Goal: Find specific page/section: Find specific page/section

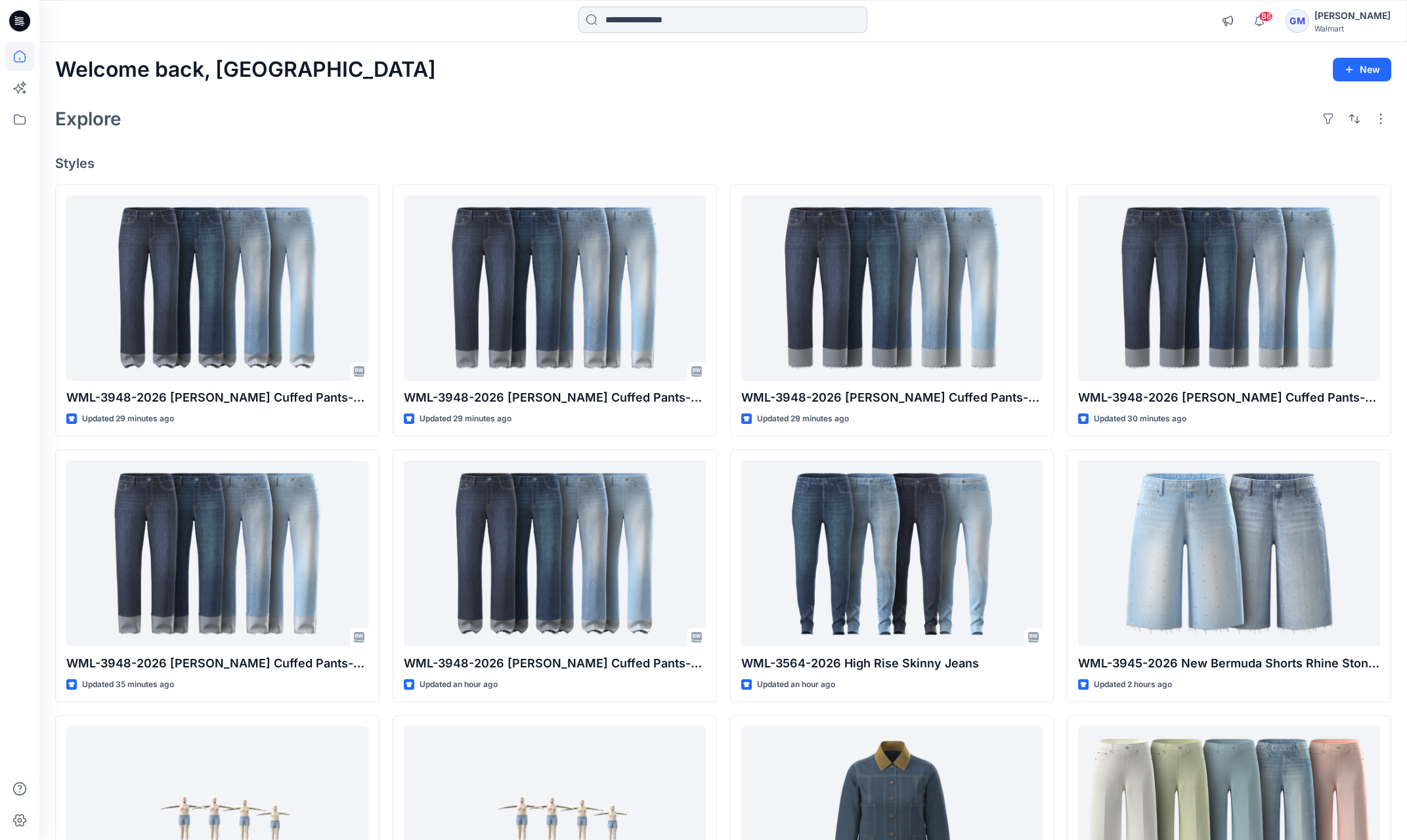
click at [661, 11] on input at bounding box center [722, 20] width 289 height 26
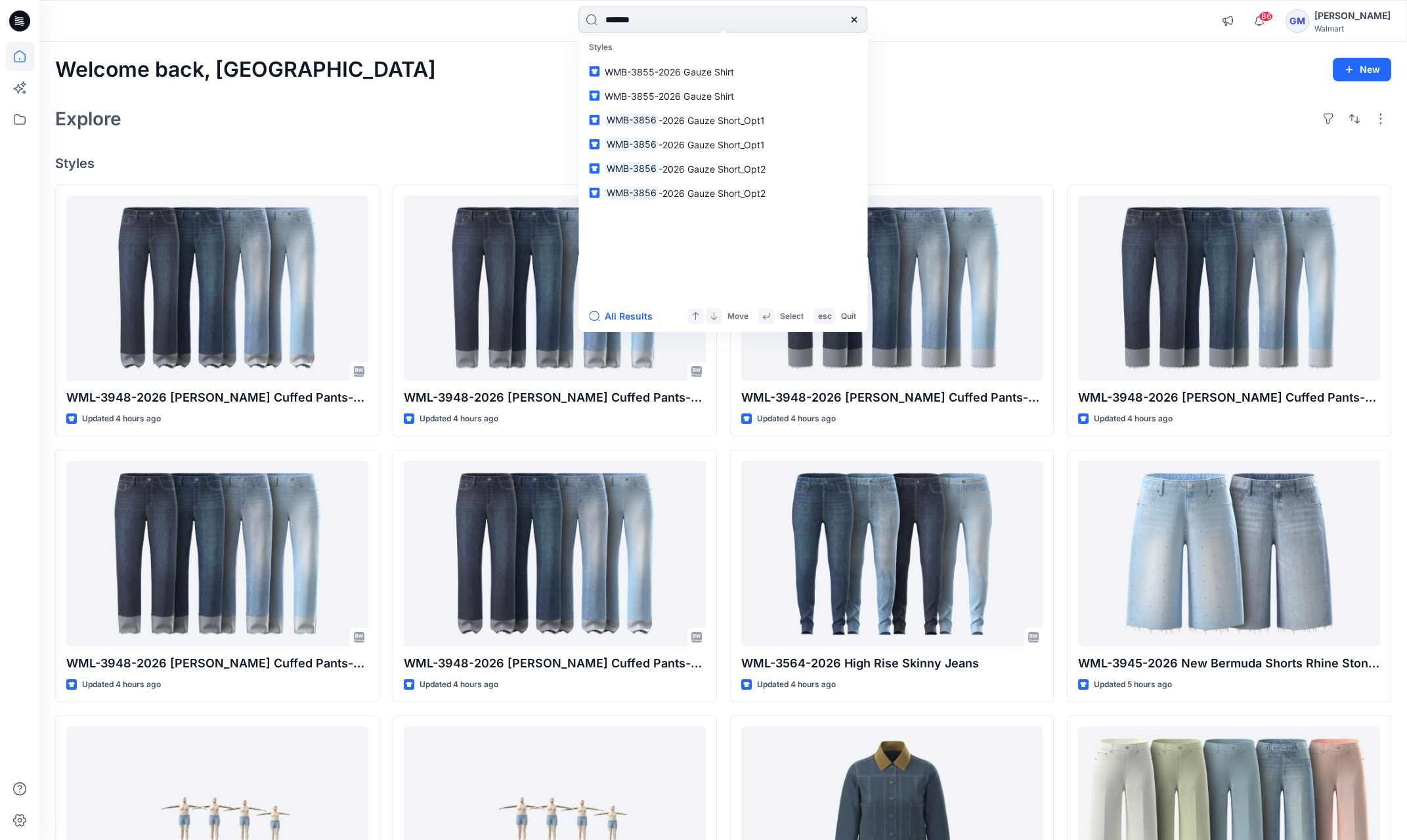
type input "********"
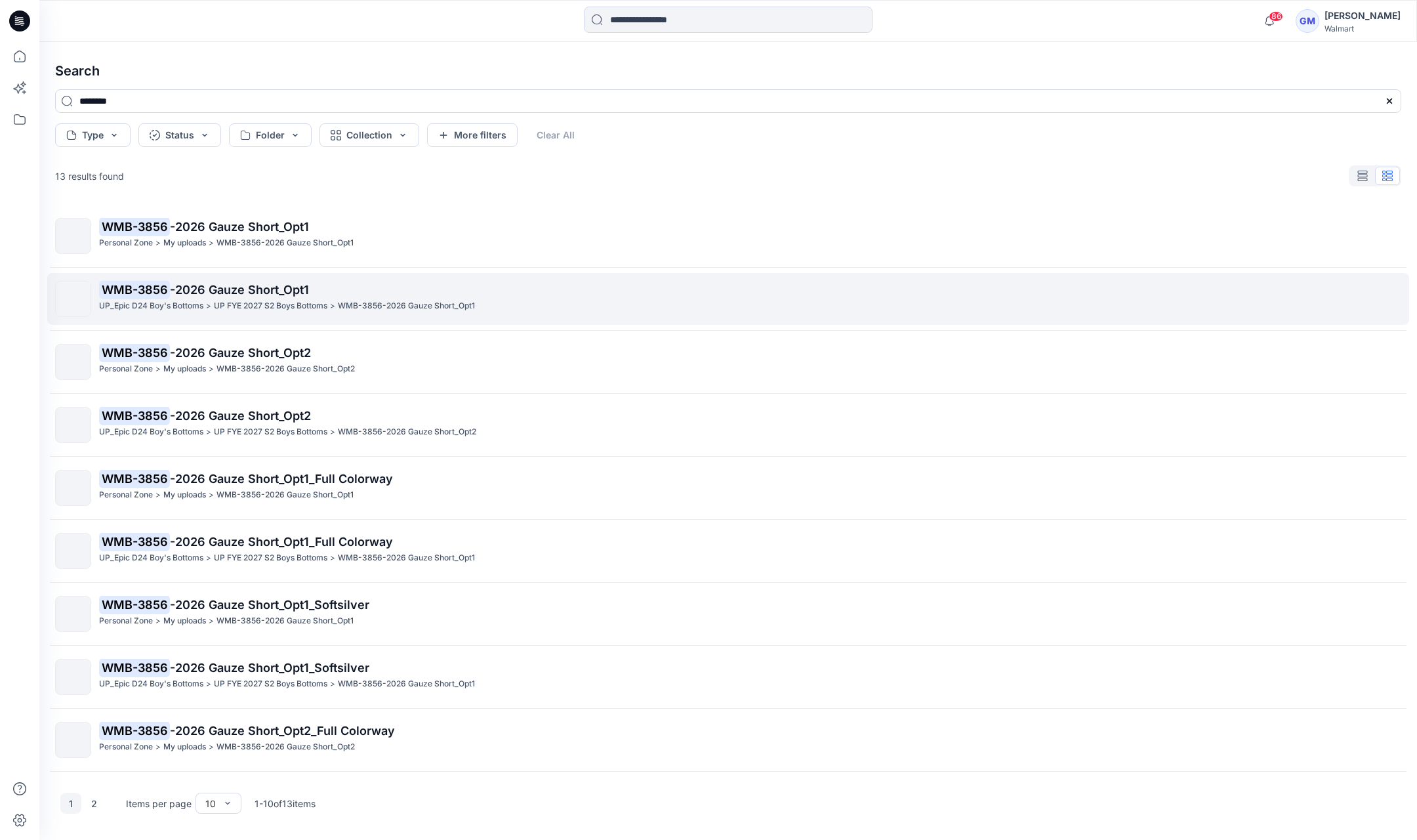
click at [210, 288] on span "-2026 Gauze Short_Opt1" at bounding box center [239, 289] width 139 height 13
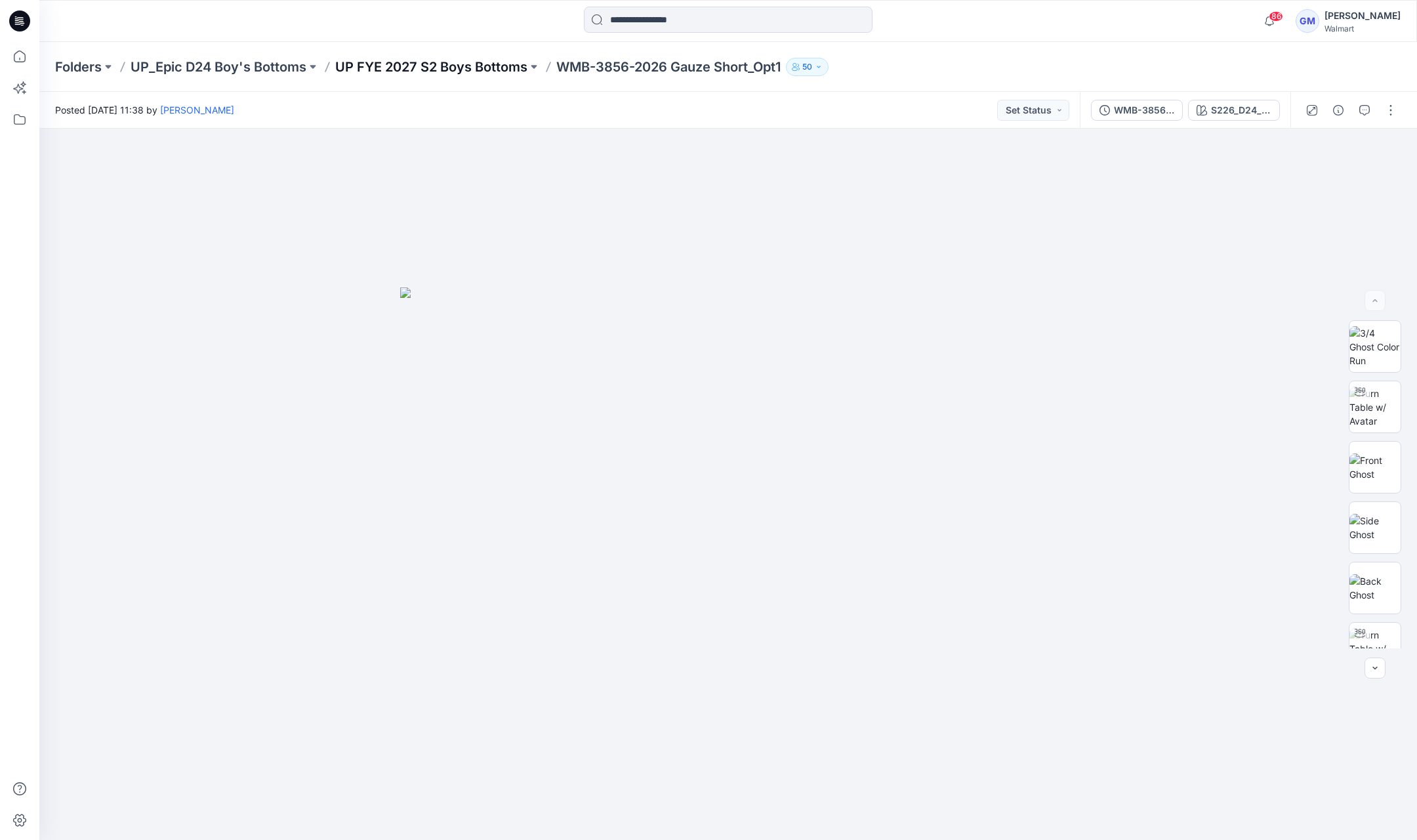
click at [486, 71] on p "UP FYE 2027 S2 Boys Bottoms" at bounding box center [431, 67] width 192 height 18
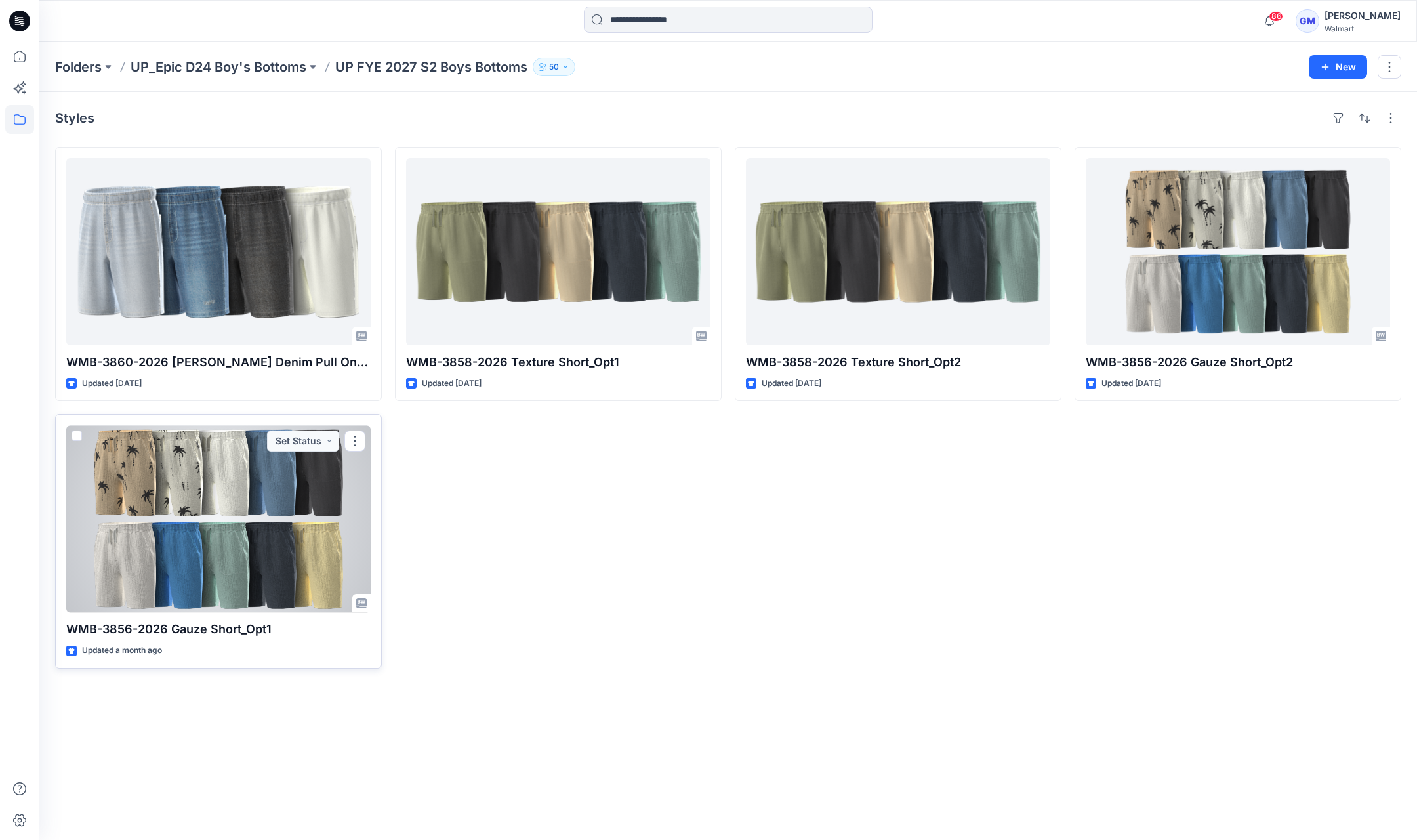
click at [172, 524] on div at bounding box center [219, 519] width 305 height 187
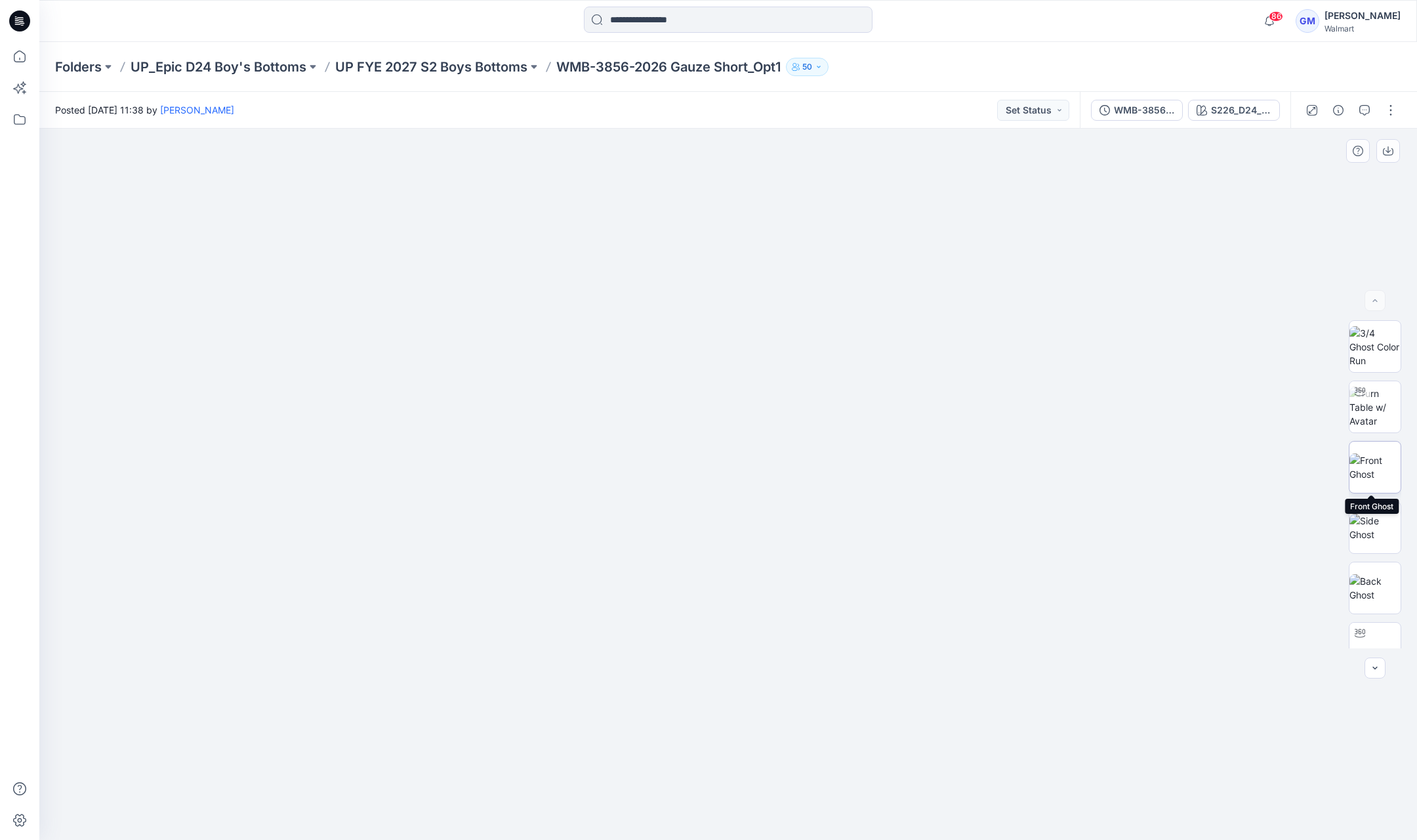
click at [1369, 481] on img at bounding box center [1375, 467] width 51 height 28
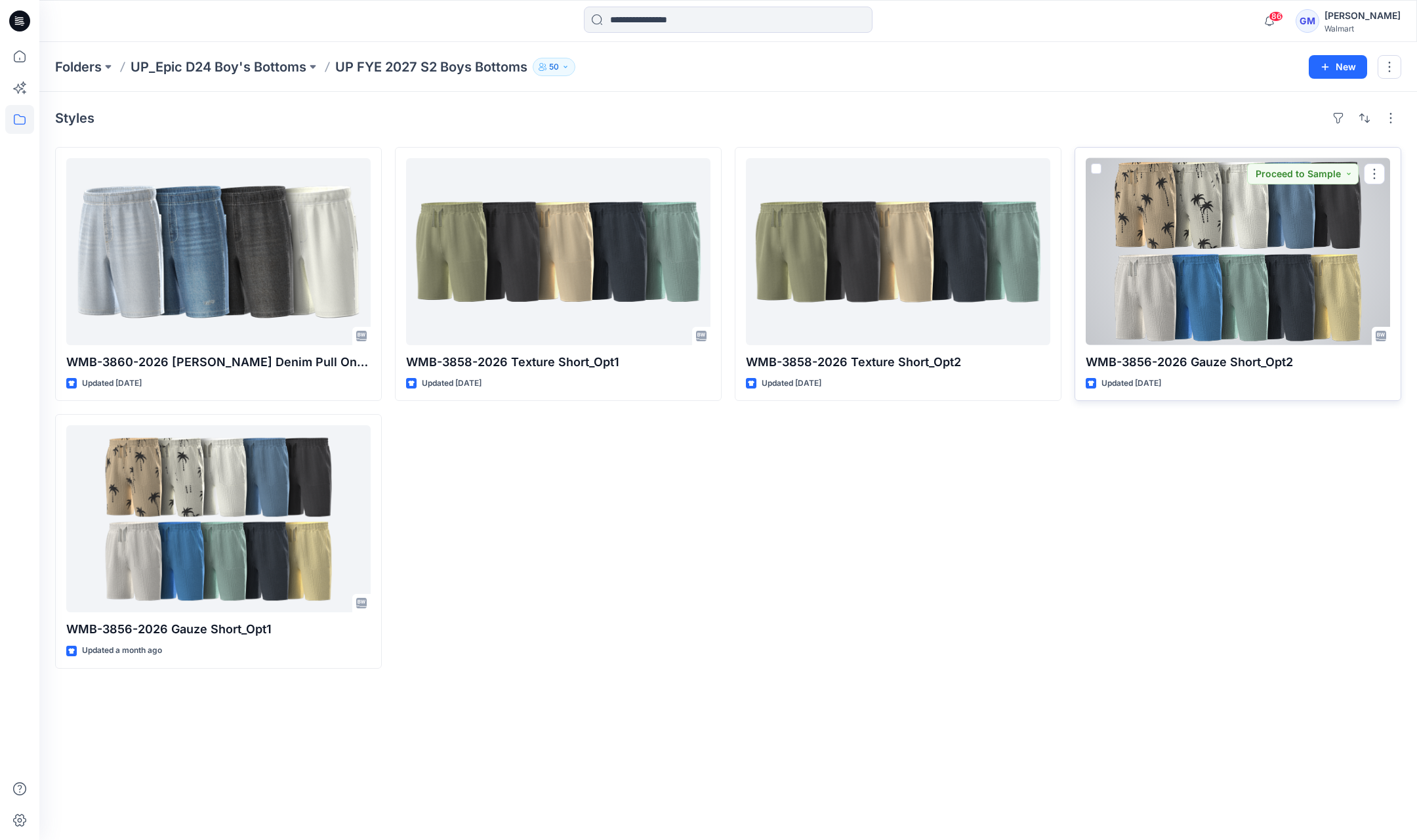
click at [1237, 237] on div at bounding box center [1238, 252] width 305 height 187
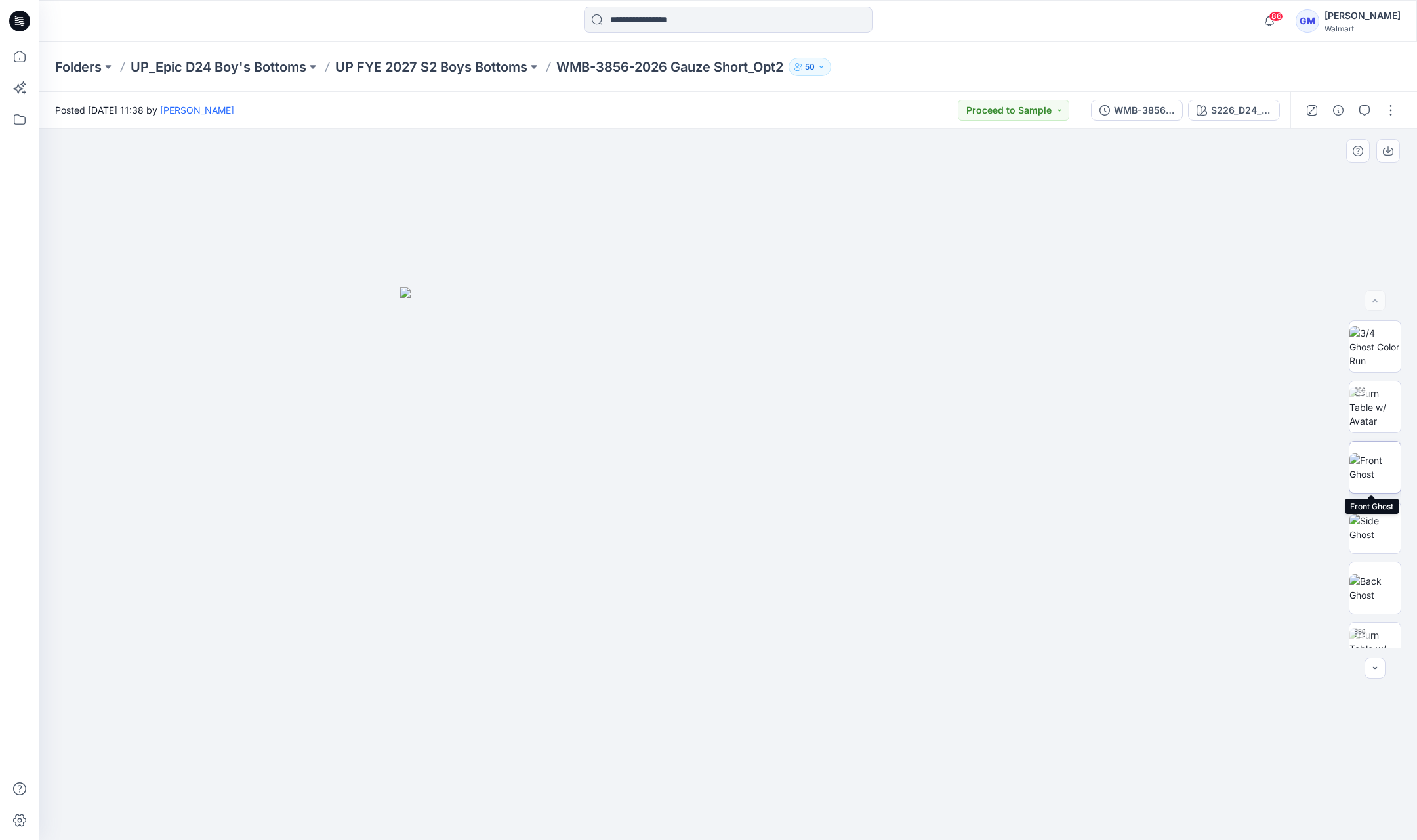
click at [1387, 453] on img at bounding box center [1375, 467] width 51 height 28
click at [7, 60] on icon at bounding box center [20, 56] width 29 height 29
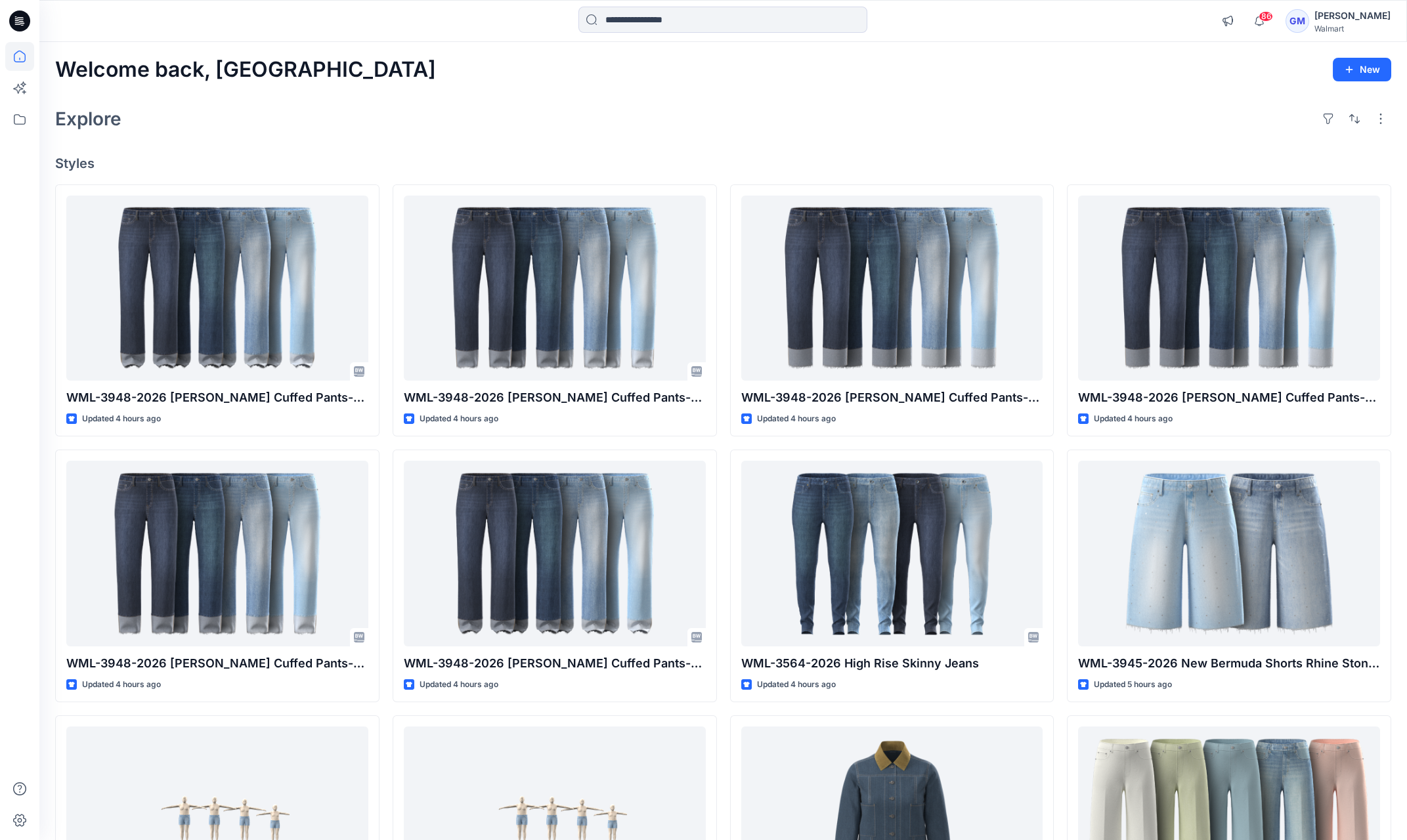
click at [672, 6] on div "86 Notifications Your style WML-3948-2026 [PERSON_NAME] Cuffed Pants-25 Inseam …" at bounding box center [723, 21] width 1367 height 42
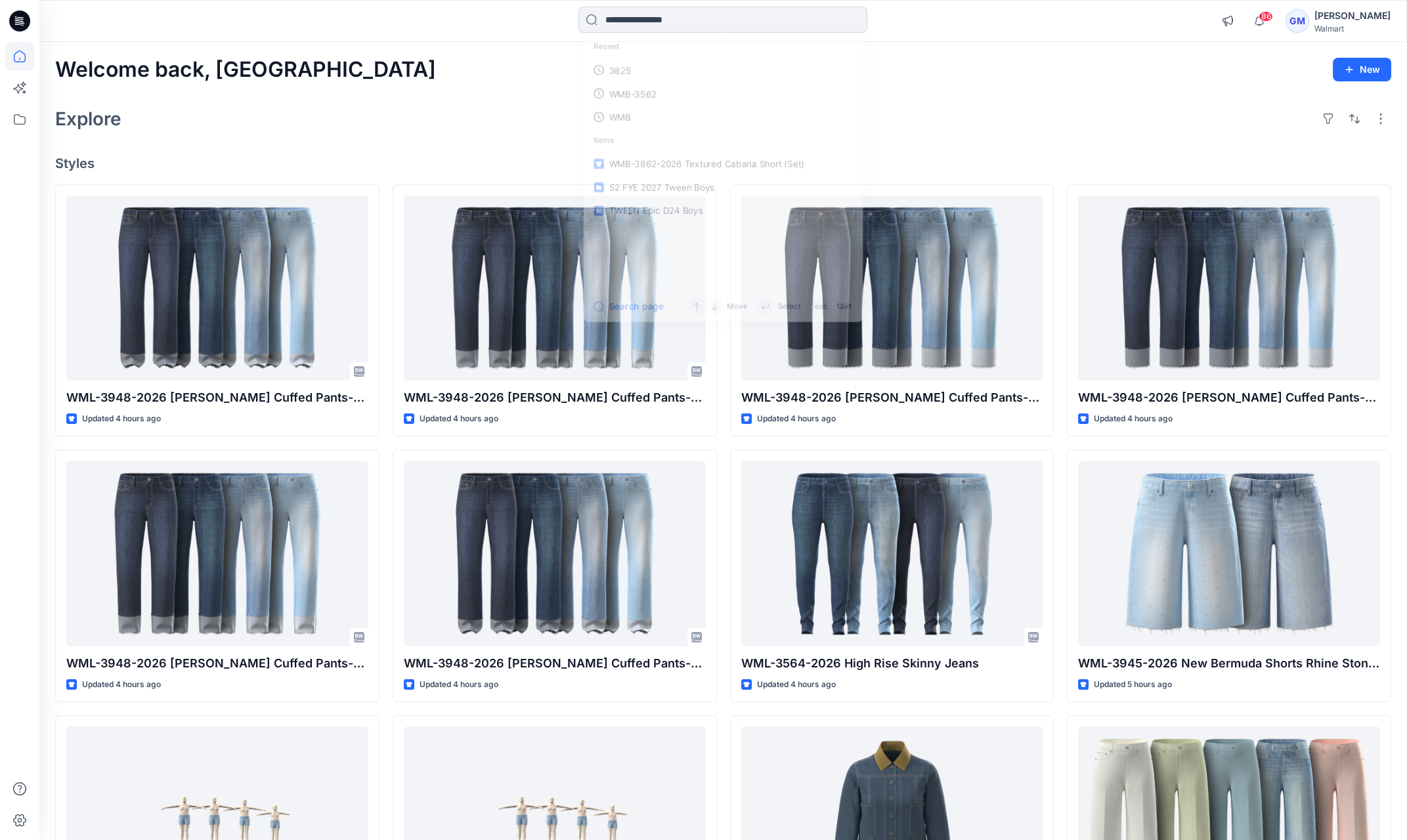
click at [673, 17] on input at bounding box center [722, 20] width 289 height 26
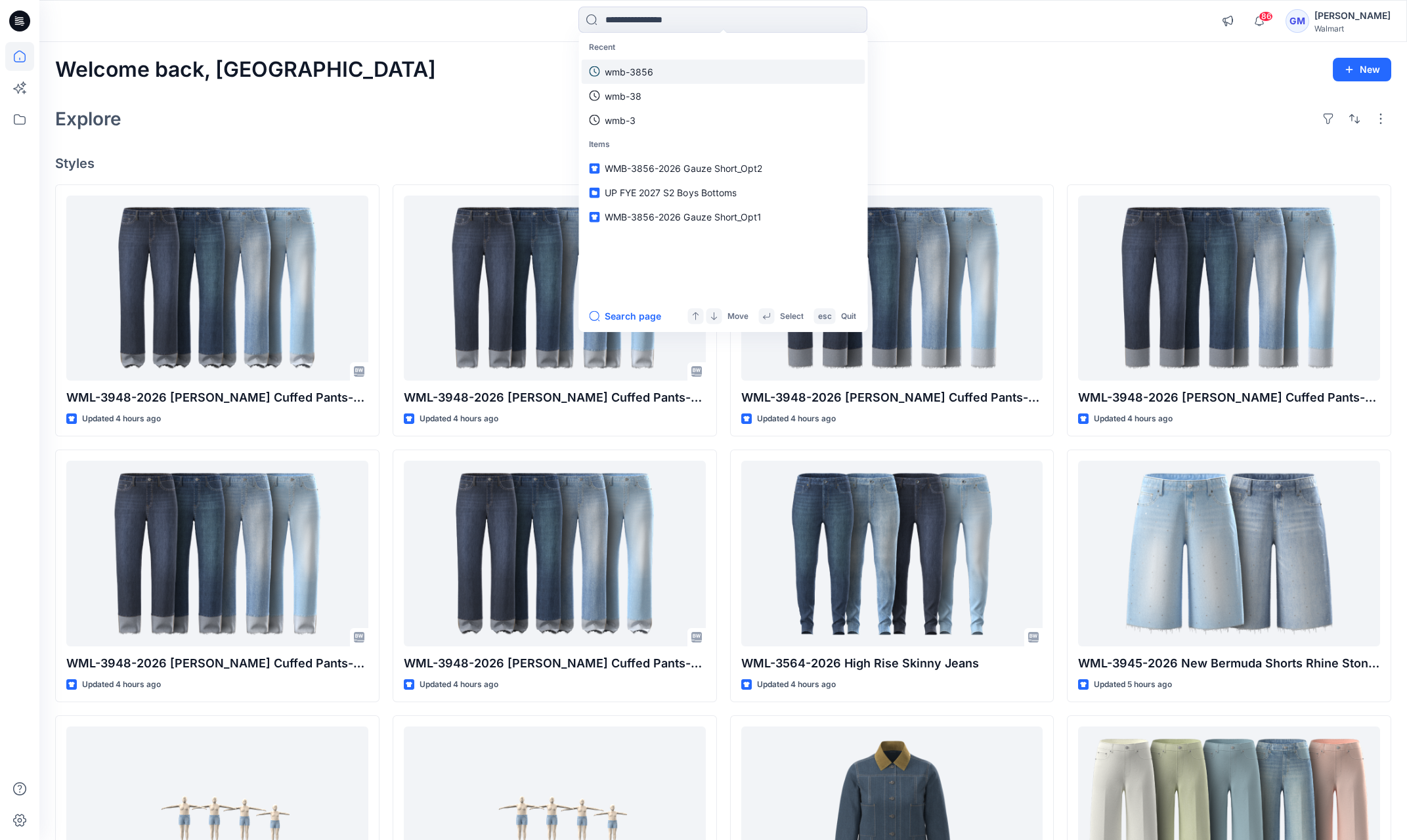
click at [649, 65] on p "wmb-3856" at bounding box center [628, 71] width 48 height 13
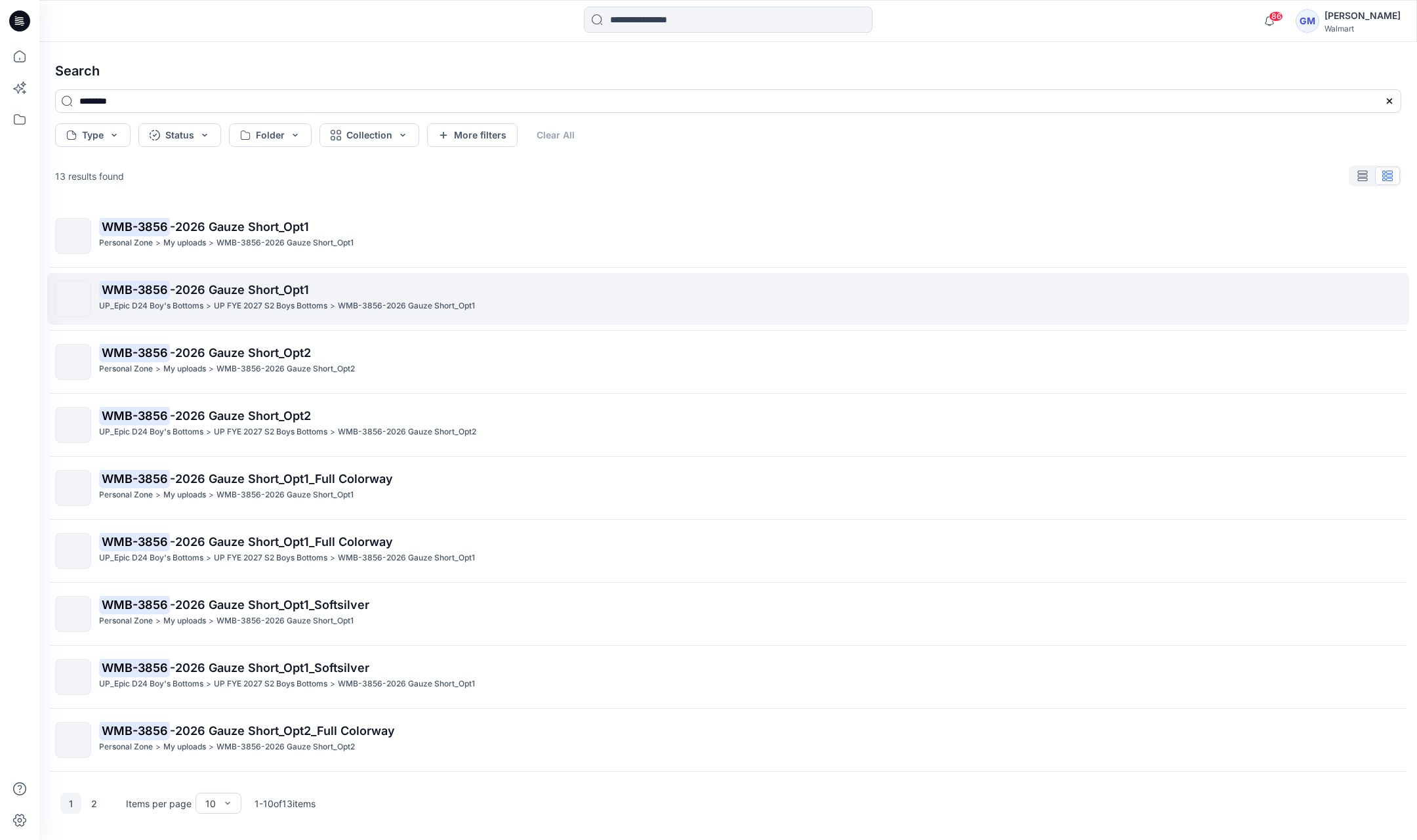
click at [198, 282] on span "-2026 Gauze Short_Opt1" at bounding box center [239, 289] width 139 height 13
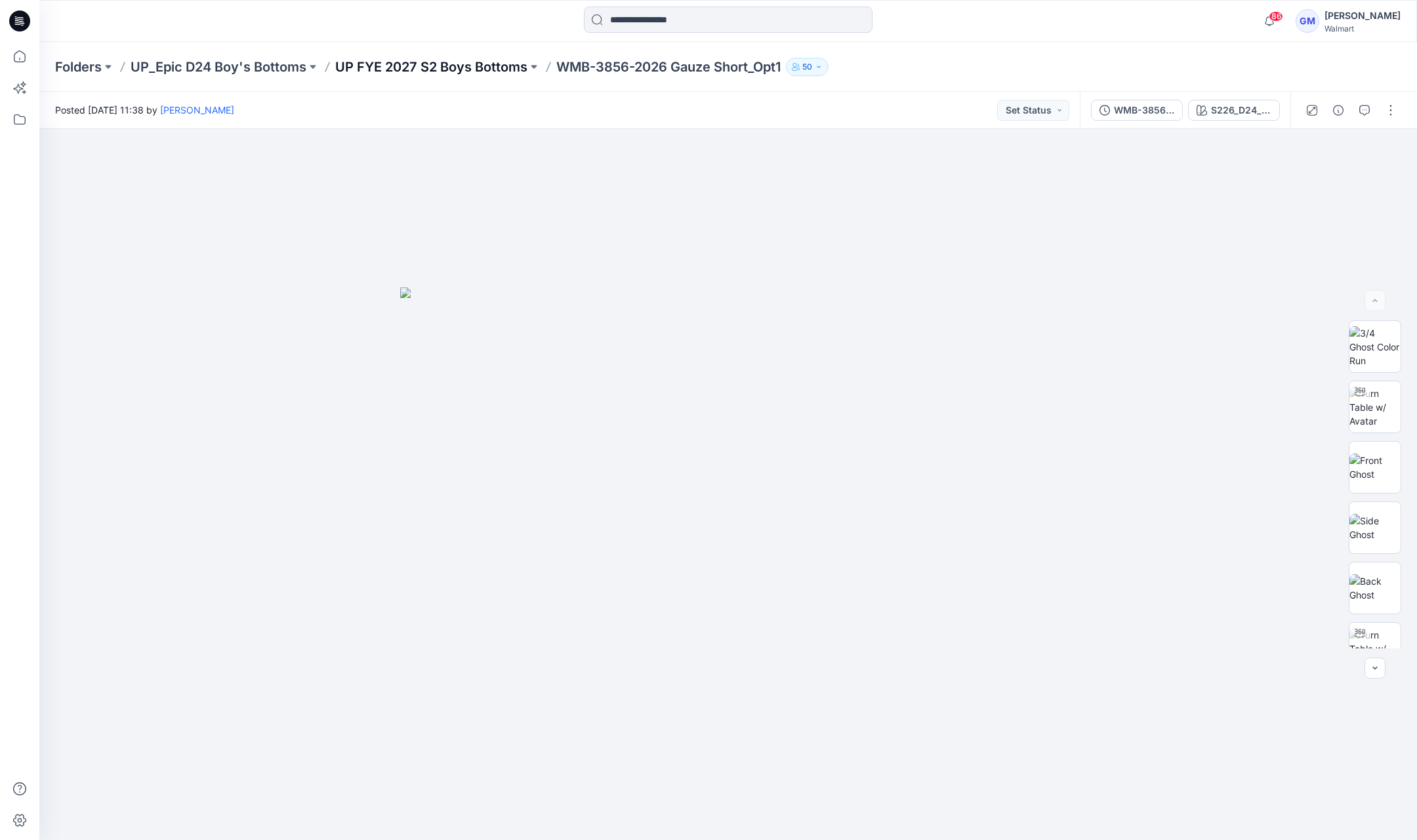
click at [475, 69] on p "UP FYE 2027 S2 Boys Bottoms" at bounding box center [431, 67] width 192 height 18
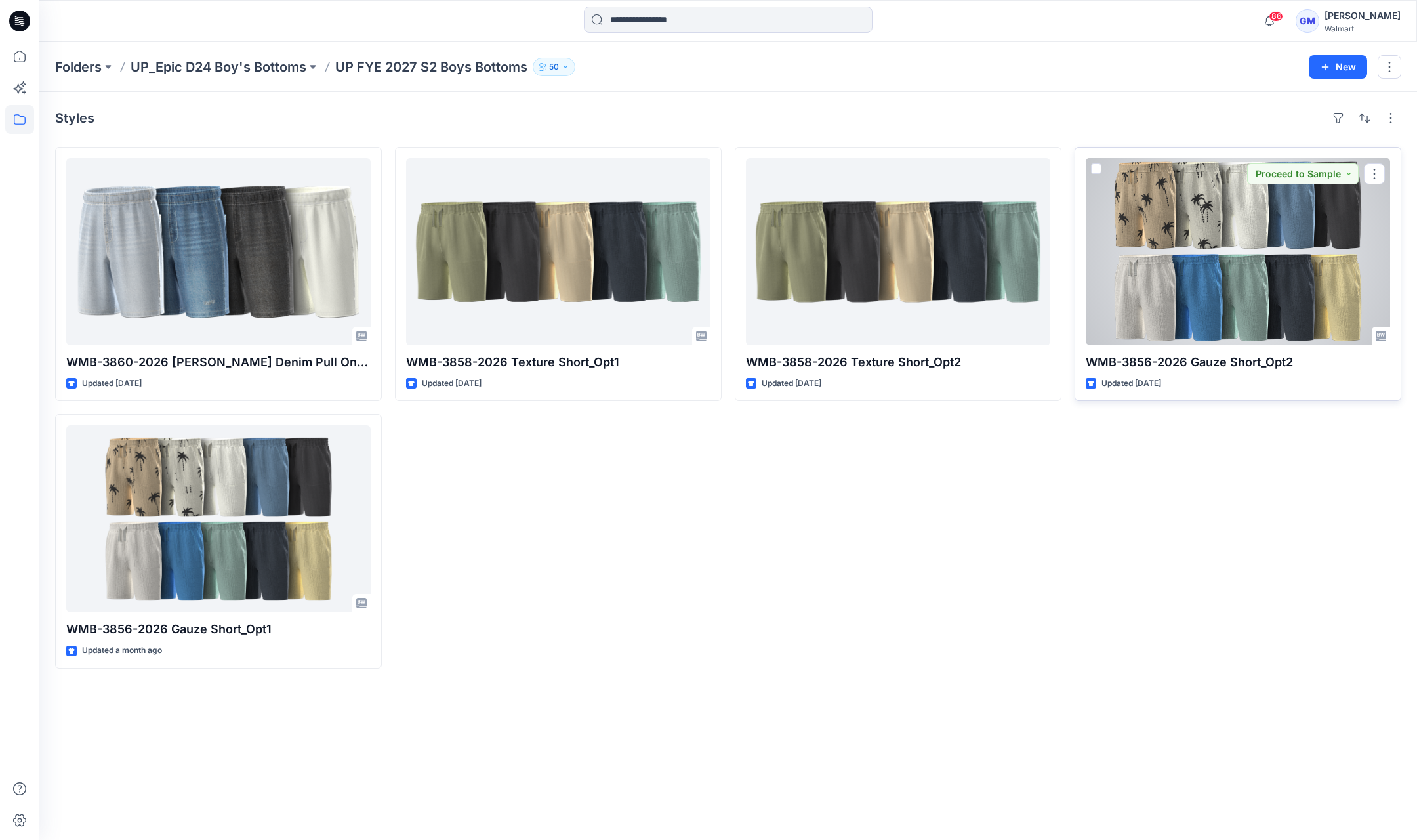
click at [1192, 250] on div at bounding box center [1238, 252] width 305 height 187
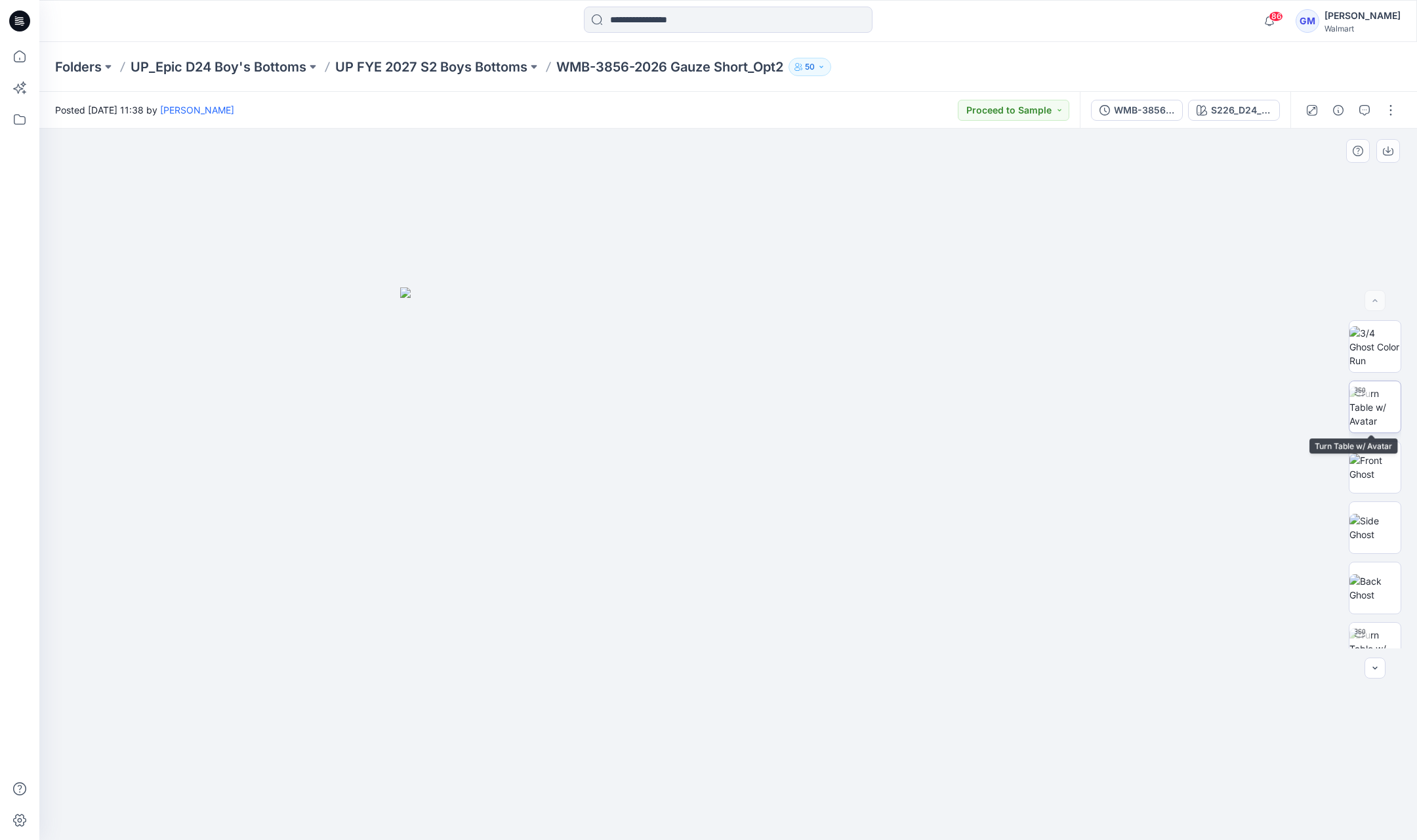
click at [1384, 400] on img at bounding box center [1375, 407] width 51 height 41
click at [501, 61] on p "UP FYE 2027 S2 Boys Bottoms" at bounding box center [431, 67] width 192 height 18
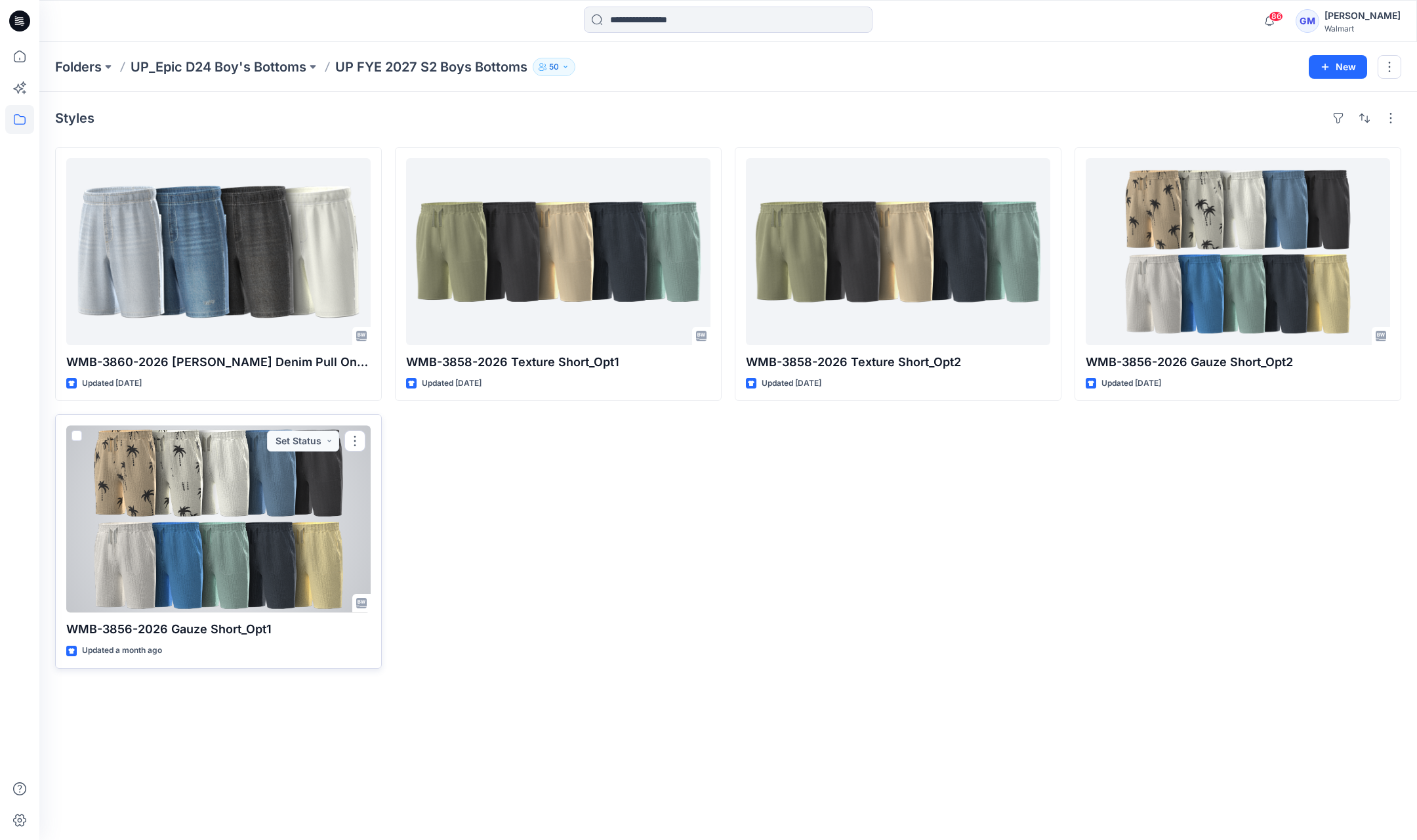
click at [230, 504] on div at bounding box center [219, 519] width 305 height 187
